Goal: Information Seeking & Learning: Learn about a topic

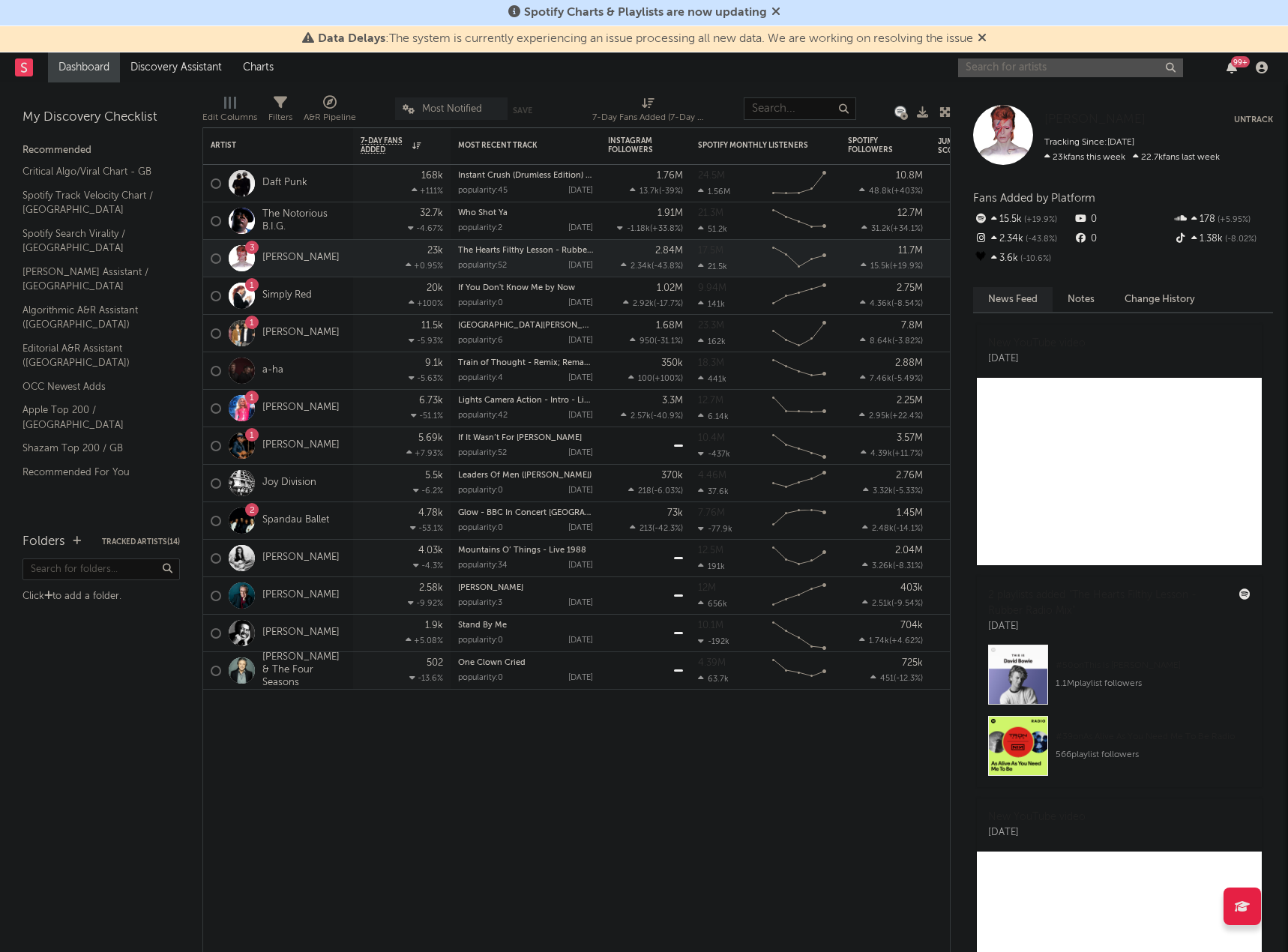
click at [1111, 62] on input "text" at bounding box center [1071, 67] width 225 height 19
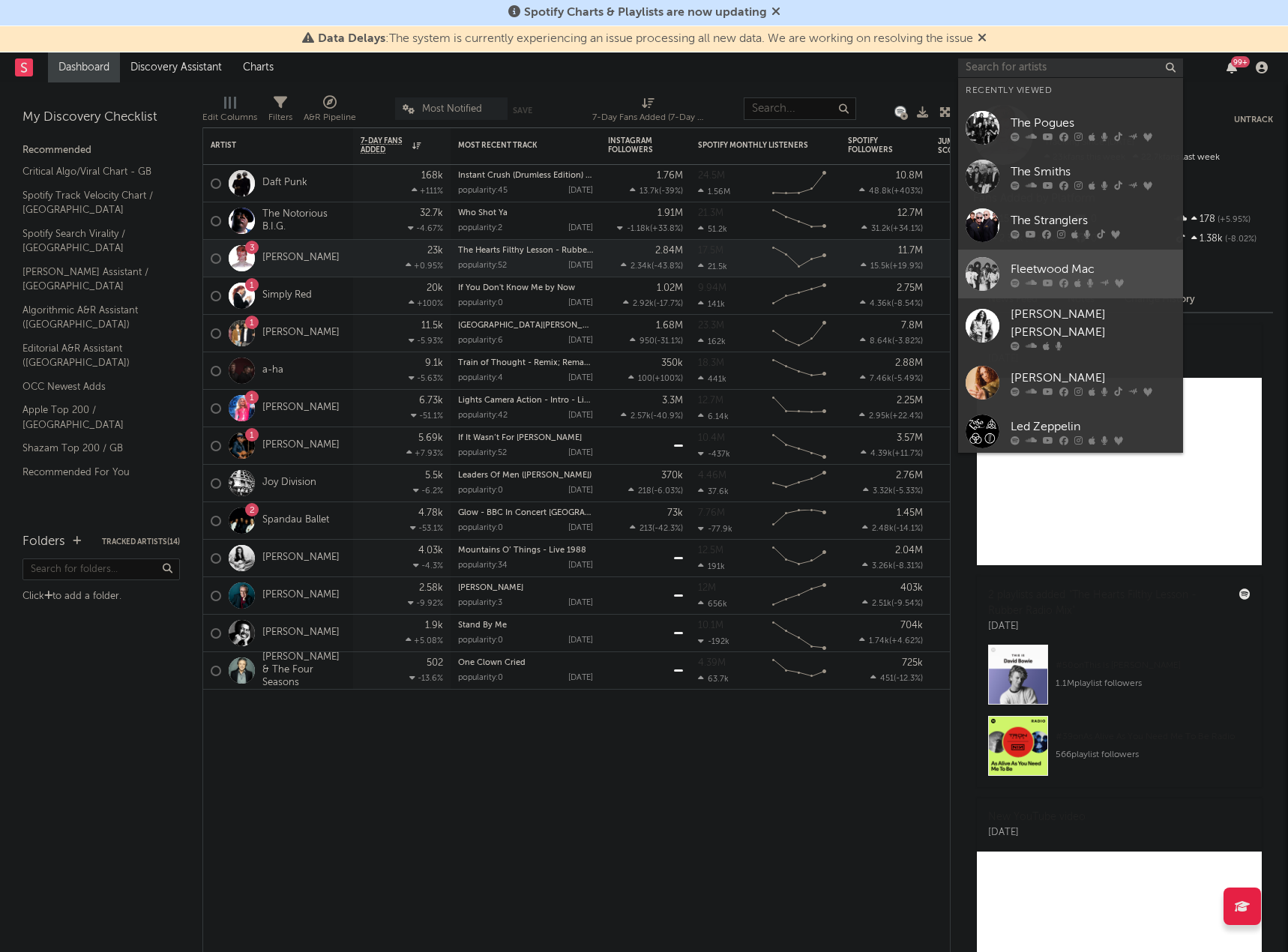
click at [1053, 279] on div at bounding box center [1093, 282] width 165 height 9
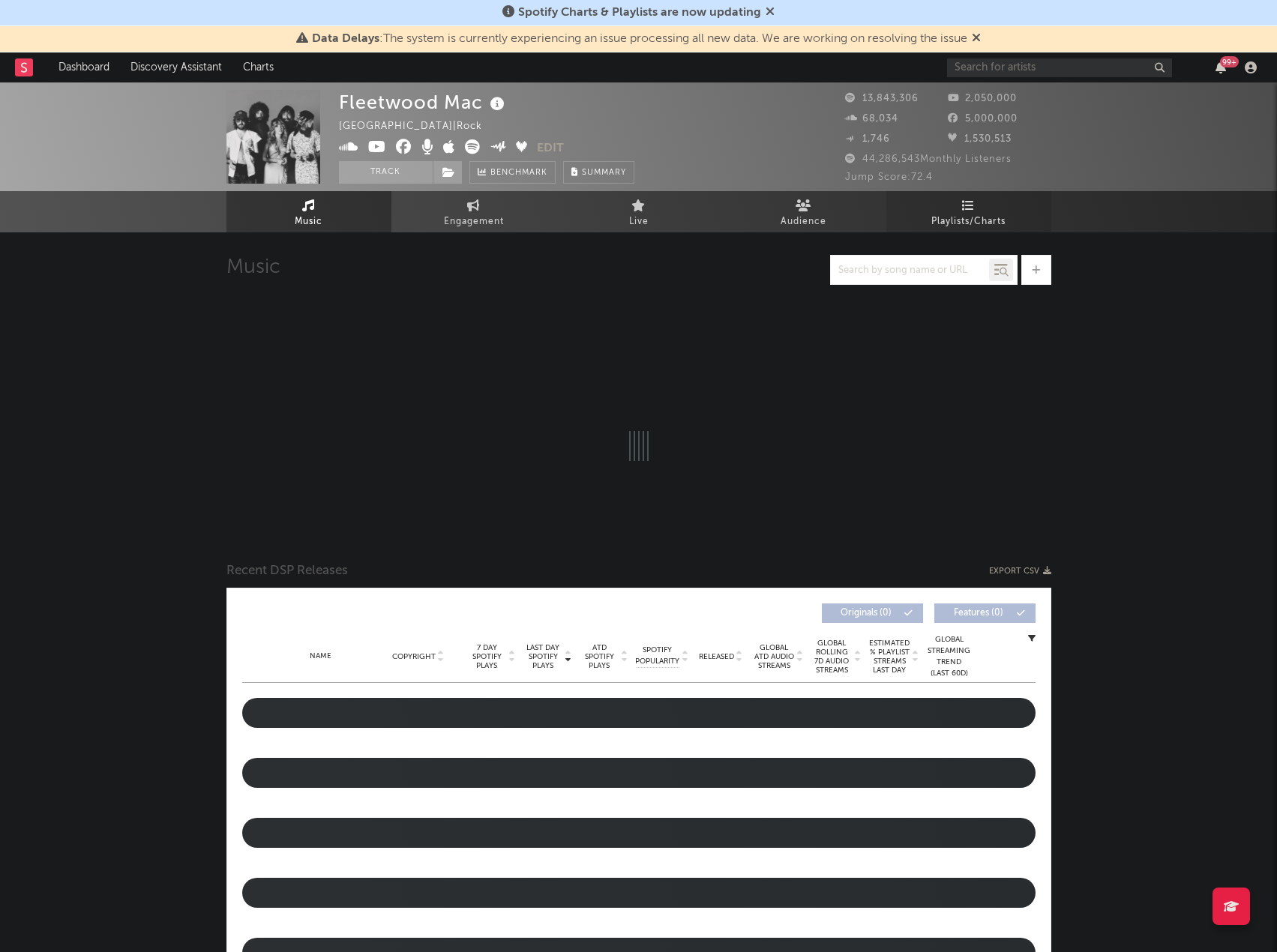
click at [962, 220] on span "Playlists/Charts" at bounding box center [968, 222] width 74 height 18
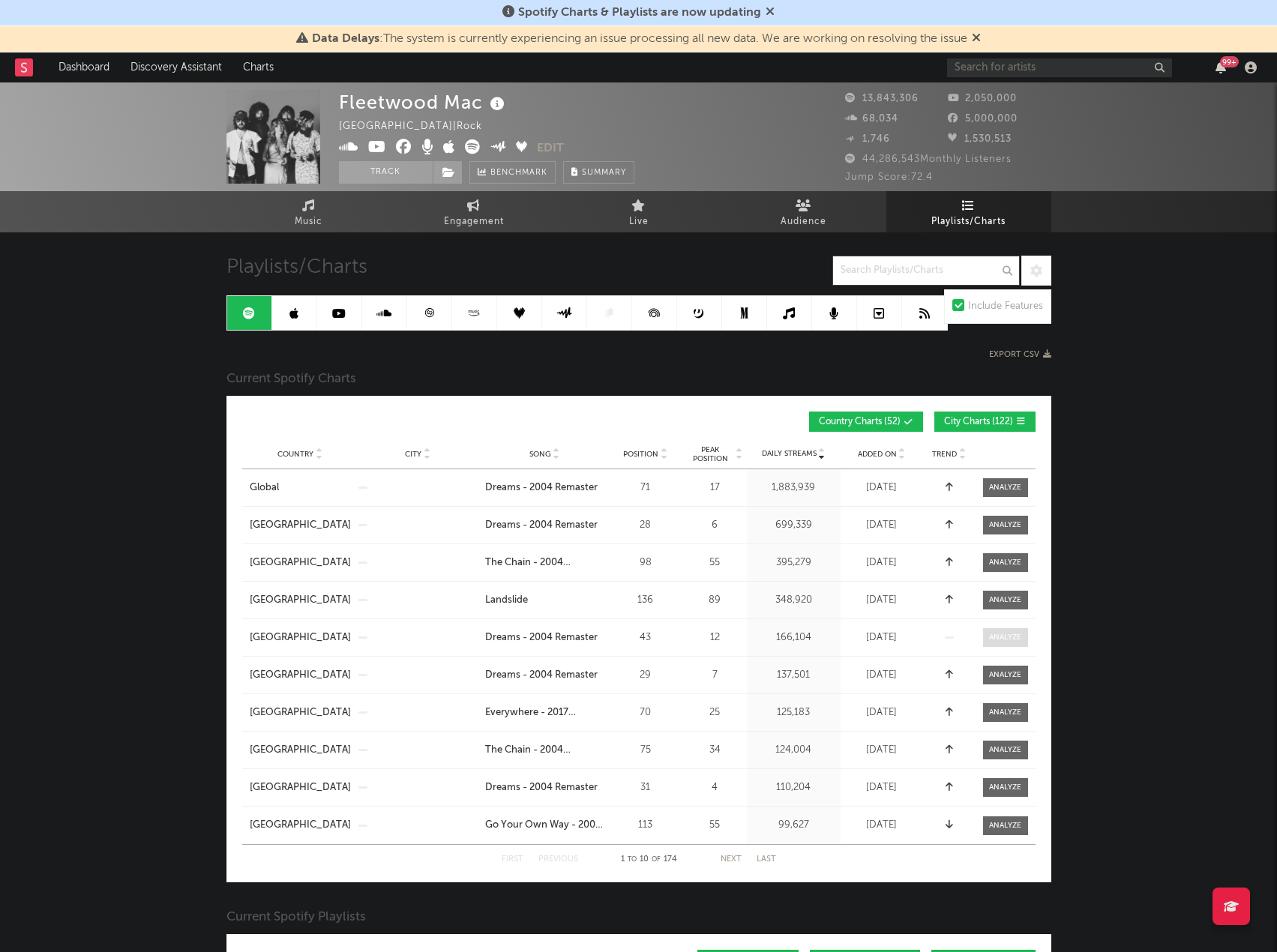
click at [995, 638] on div at bounding box center [1005, 637] width 32 height 12
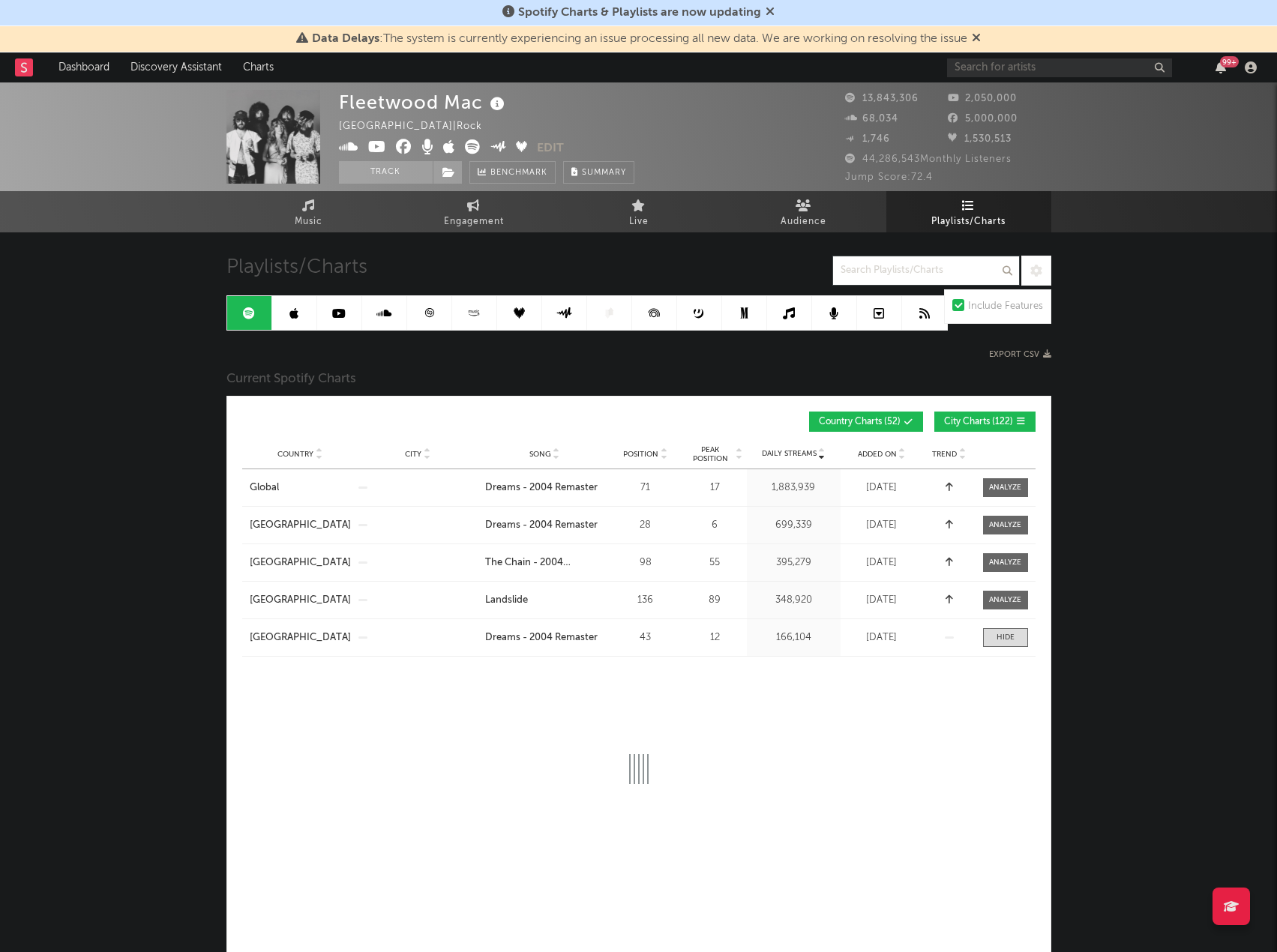
select select "6m"
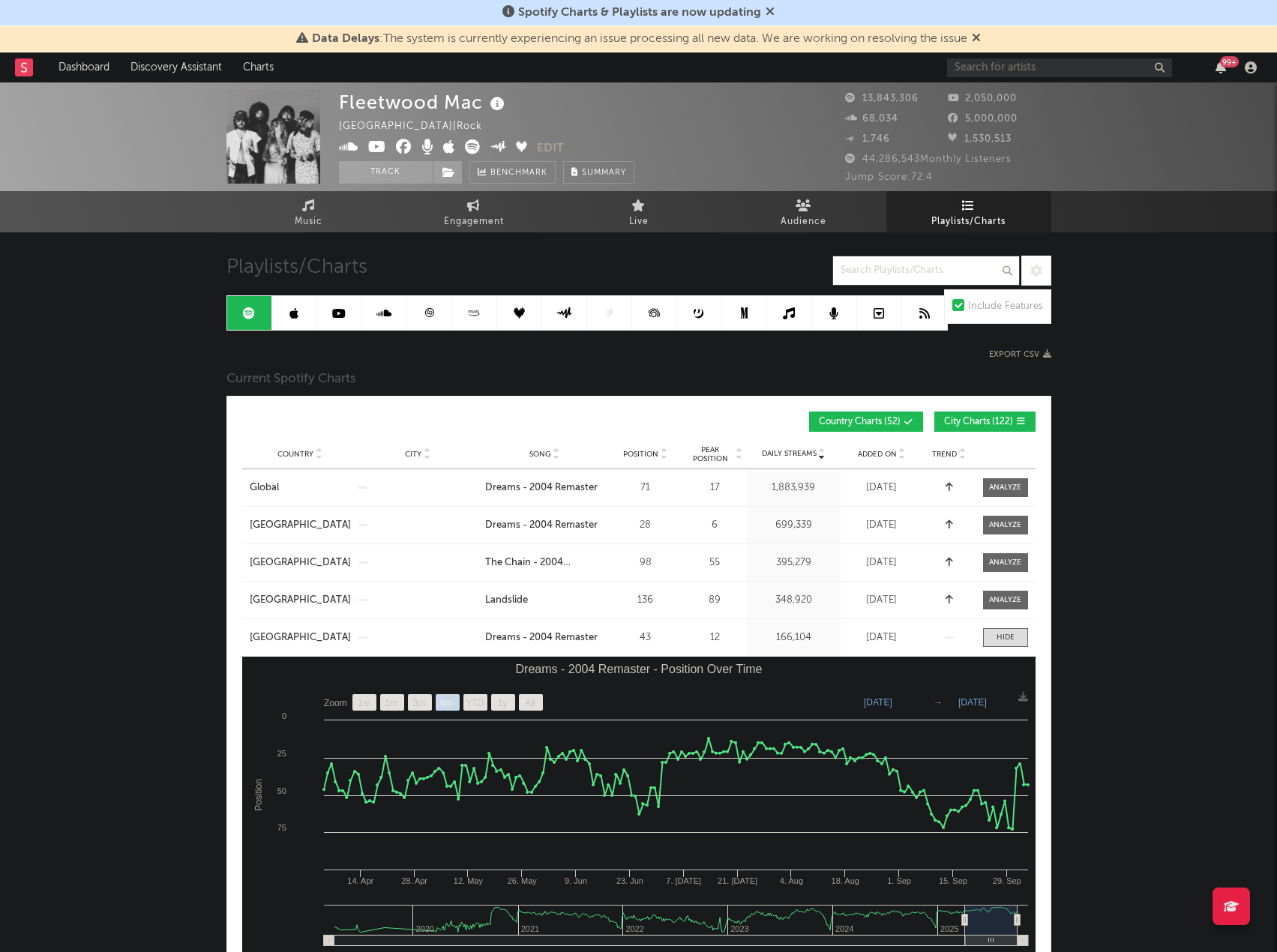
click at [622, 635] on div "43" at bounding box center [645, 637] width 67 height 15
click at [1011, 629] on span at bounding box center [1006, 637] width 45 height 19
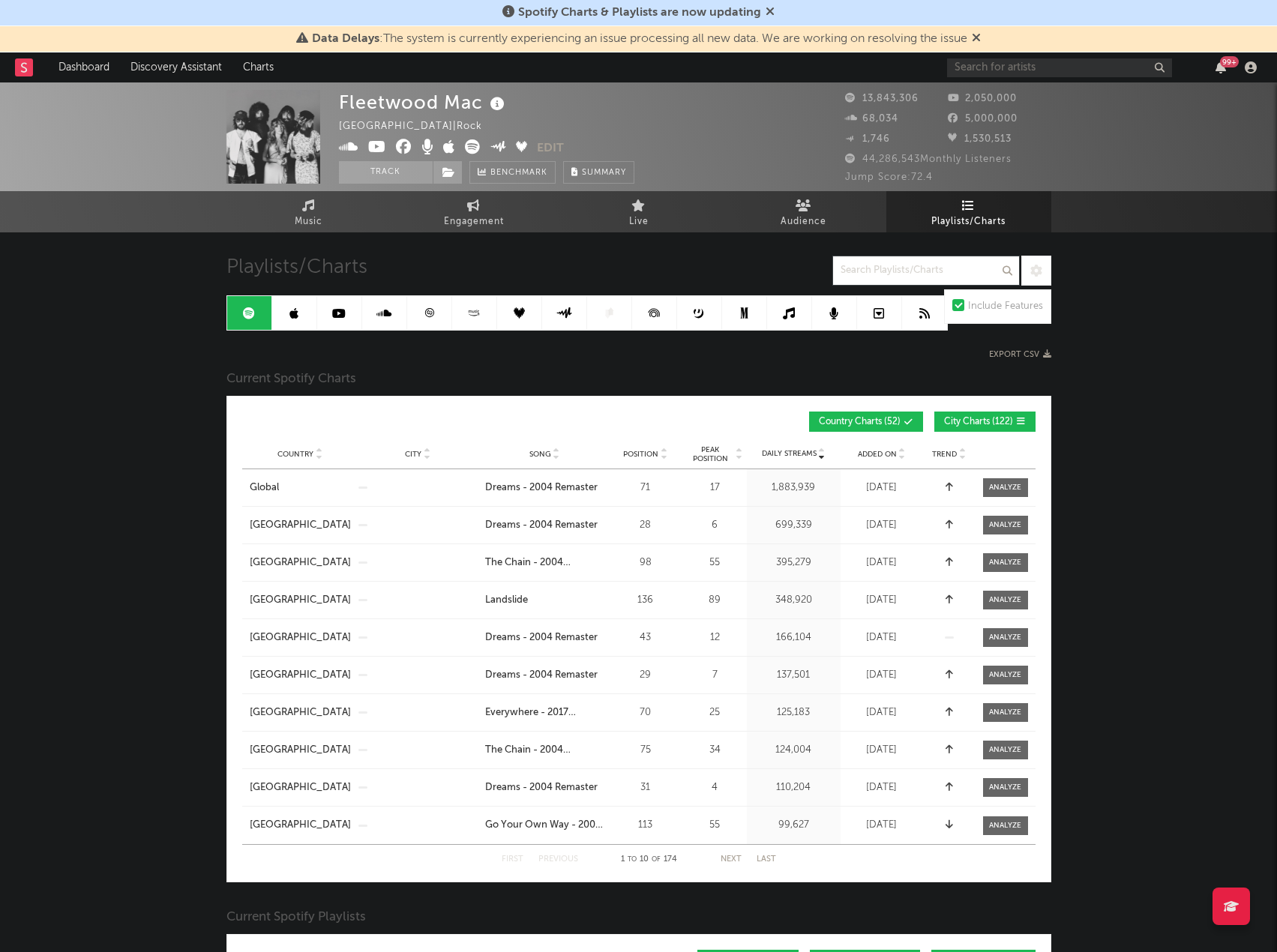
click at [1026, 419] on button "City Charts ( 122 )" at bounding box center [985, 421] width 102 height 20
click at [907, 419] on icon at bounding box center [908, 422] width 9 height 9
click at [906, 419] on icon at bounding box center [908, 422] width 9 height 9
click at [318, 456] on icon at bounding box center [318, 457] width 7 height 6
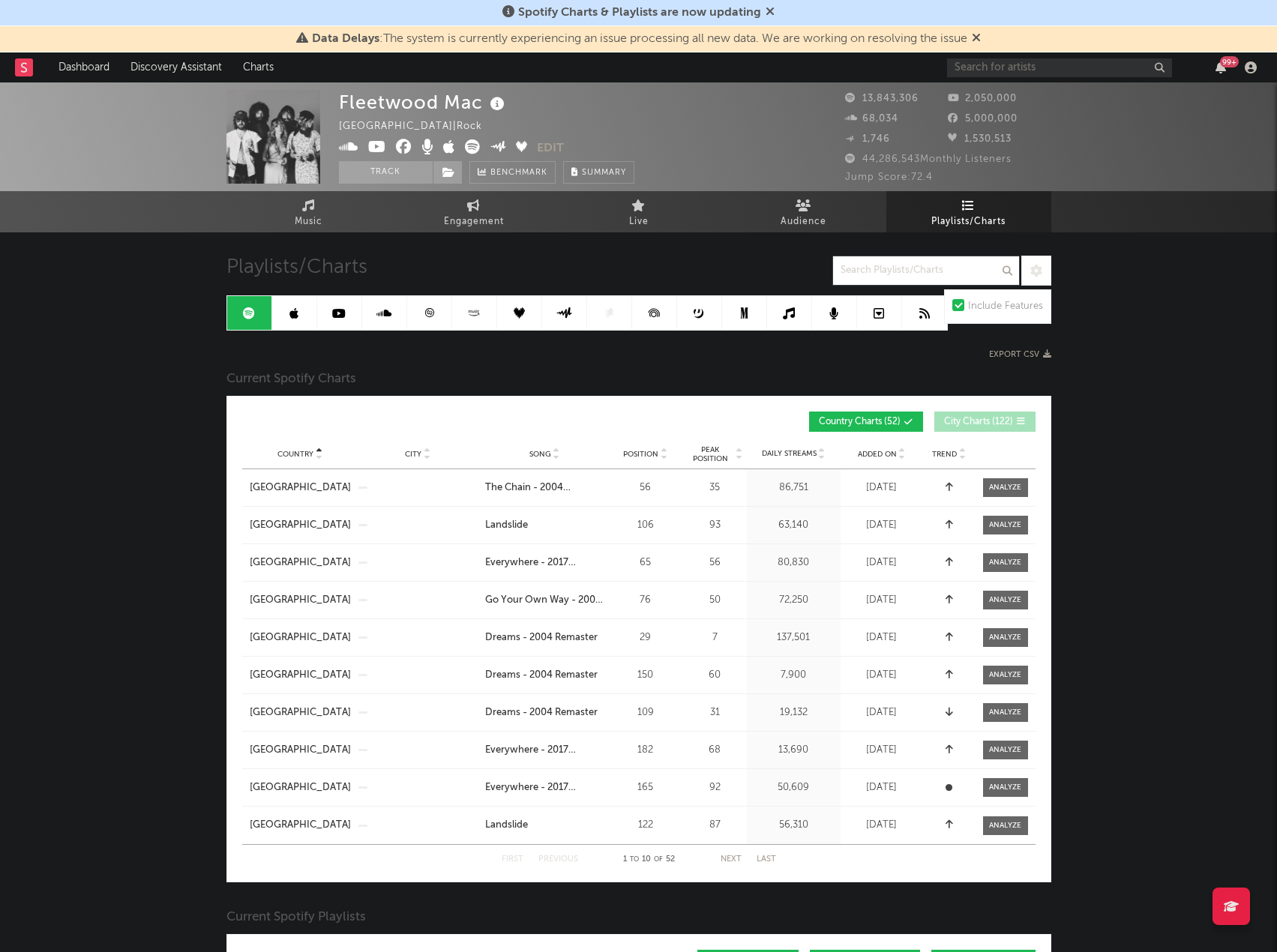
click at [318, 456] on icon at bounding box center [318, 457] width 7 height 6
click at [1000, 605] on span at bounding box center [1006, 600] width 45 height 19
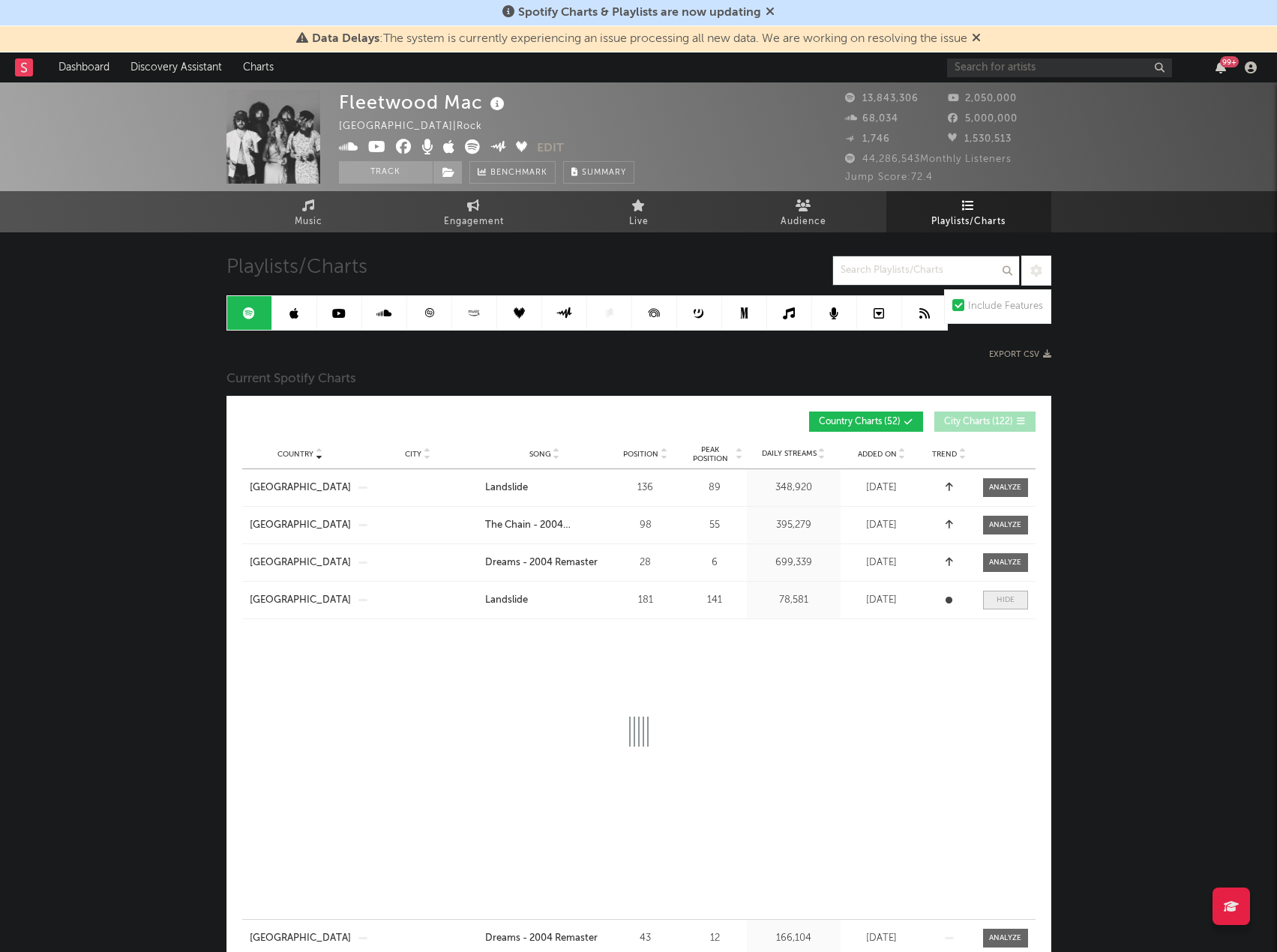
select select "6m"
